Goal: Entertainment & Leisure: Consume media (video, audio)

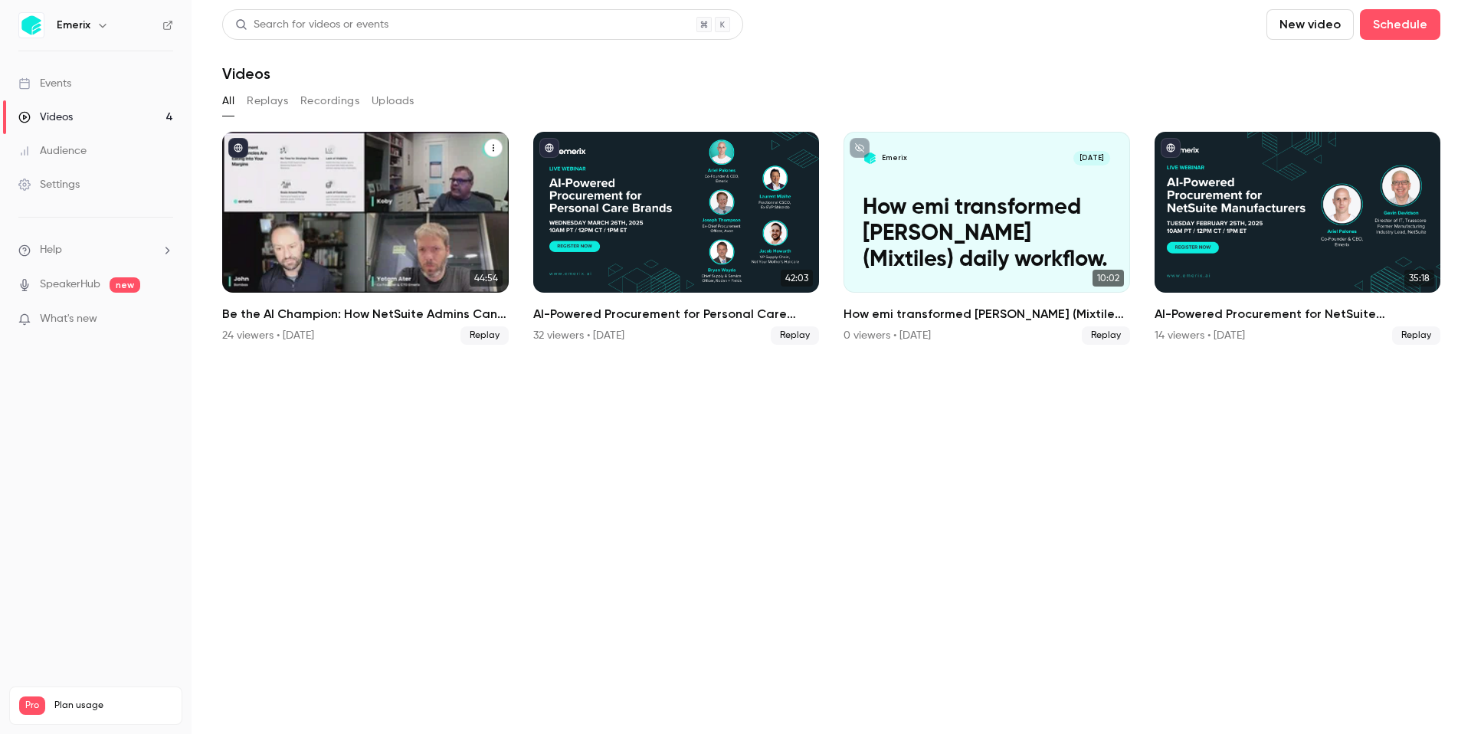
click at [318, 240] on div "Be the AI Champion: How NetSuite Admins Can Spark Supply Chain Innovation" at bounding box center [365, 212] width 287 height 161
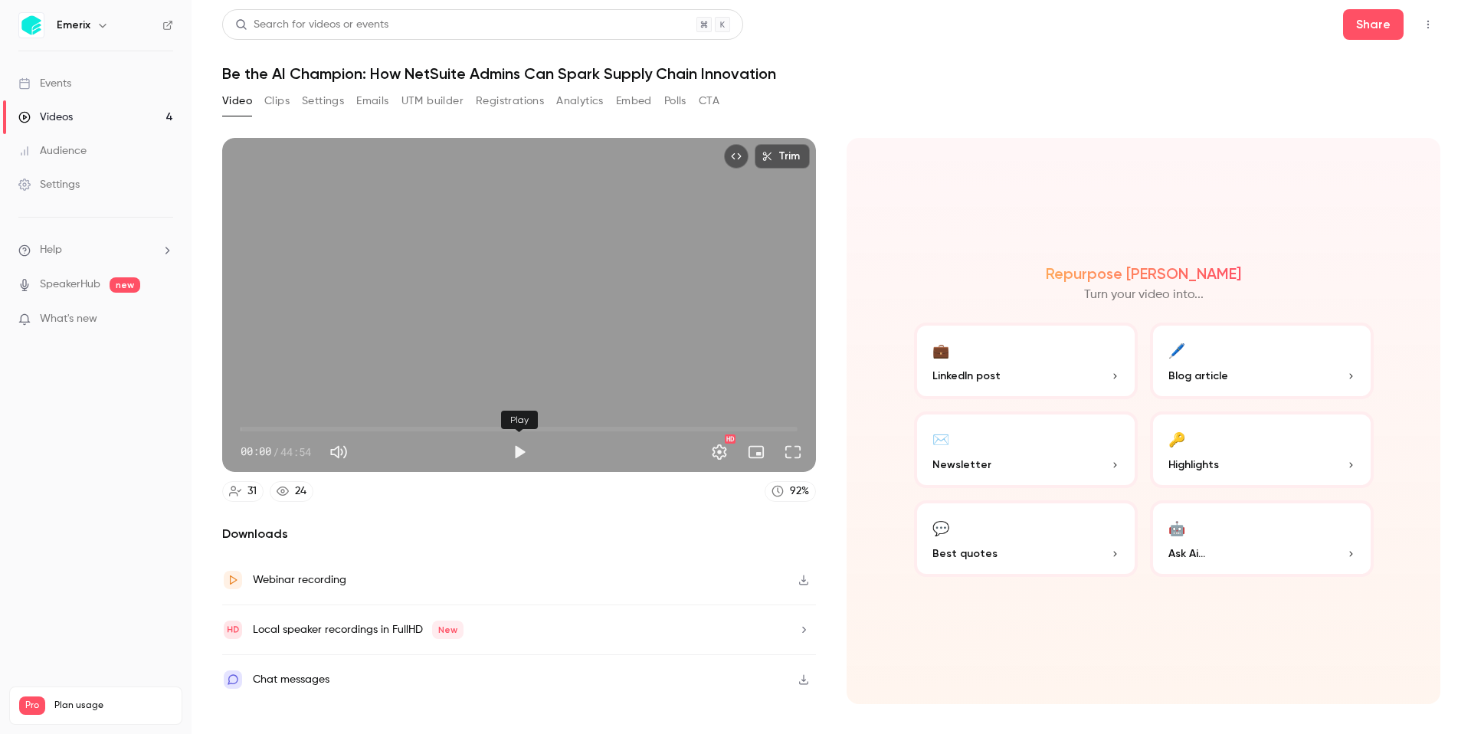
click at [519, 454] on button "Play" at bounding box center [519, 452] width 31 height 31
click at [267, 427] on span "02:09" at bounding box center [519, 429] width 557 height 25
click at [303, 427] on span "02:20" at bounding box center [519, 429] width 557 height 25
click at [520, 448] on button "Pause" at bounding box center [519, 452] width 31 height 31
click at [519, 447] on button "Play" at bounding box center [519, 452] width 31 height 31
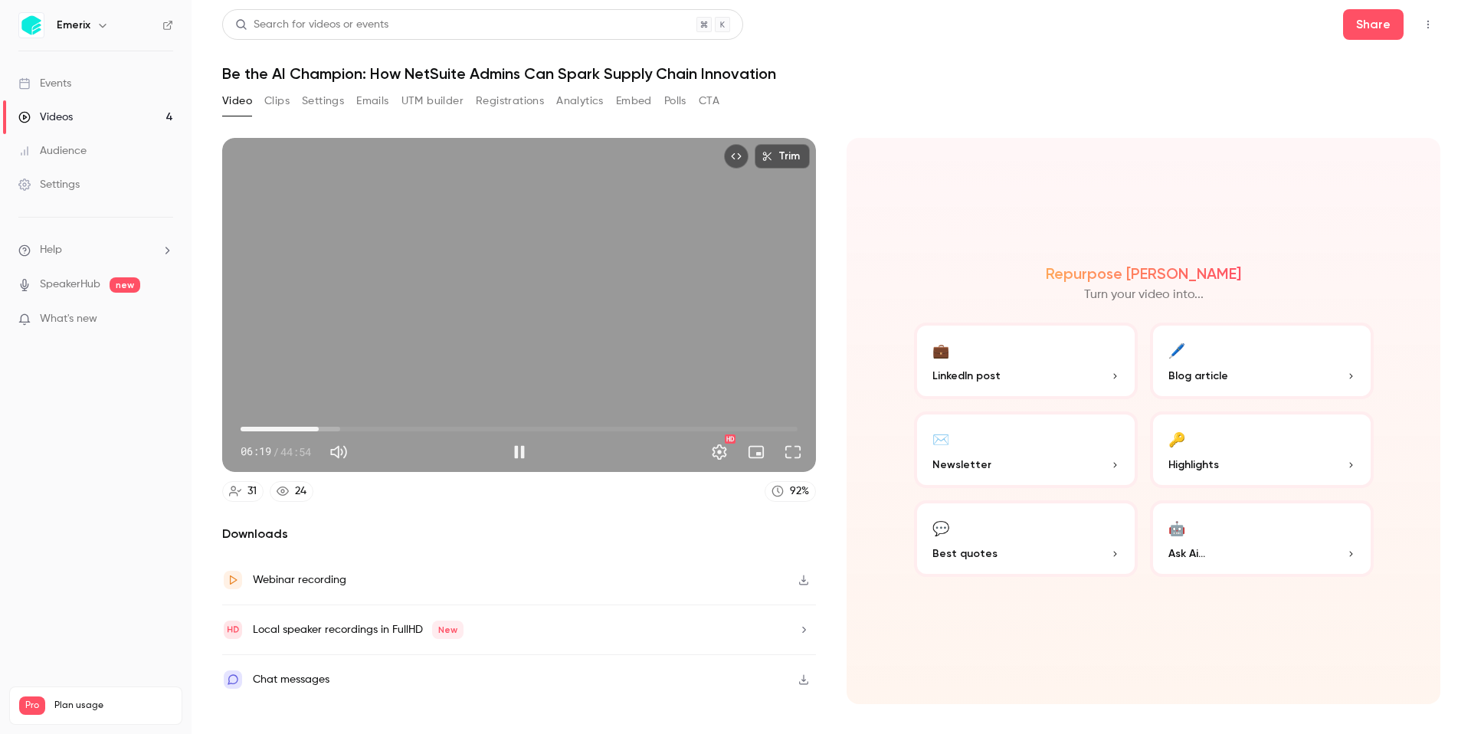
click at [498, 283] on div "Trim 06:19 06:19 / 44:54 HD" at bounding box center [519, 305] width 594 height 334
click at [68, 323] on span "What's new" at bounding box center [68, 319] width 57 height 16
click at [1189, 123] on div at bounding box center [735, 367] width 1471 height 734
click at [104, 27] on icon "button" at bounding box center [103, 25] width 12 height 12
type input "*****"
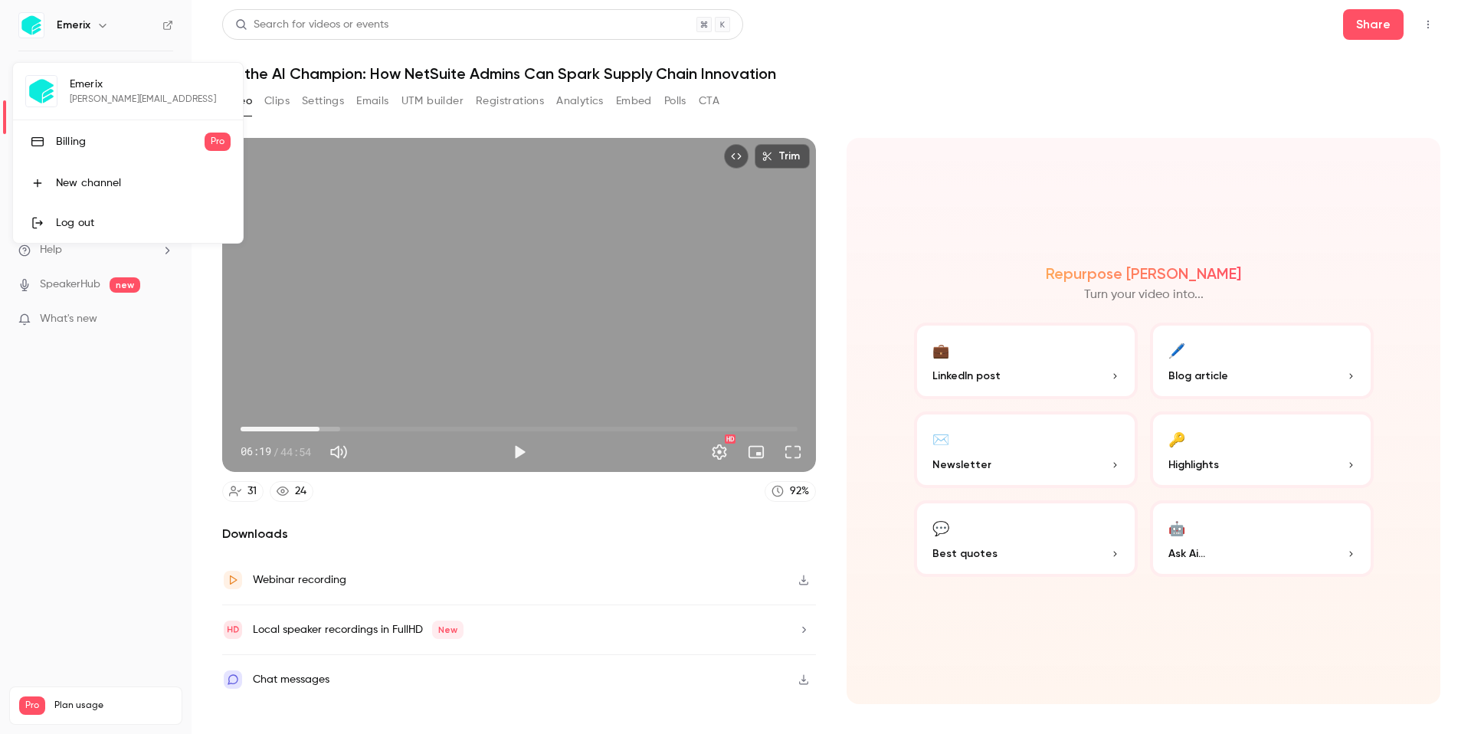
click at [100, 22] on div at bounding box center [735, 367] width 1471 height 734
